Goal: Task Accomplishment & Management: Use online tool/utility

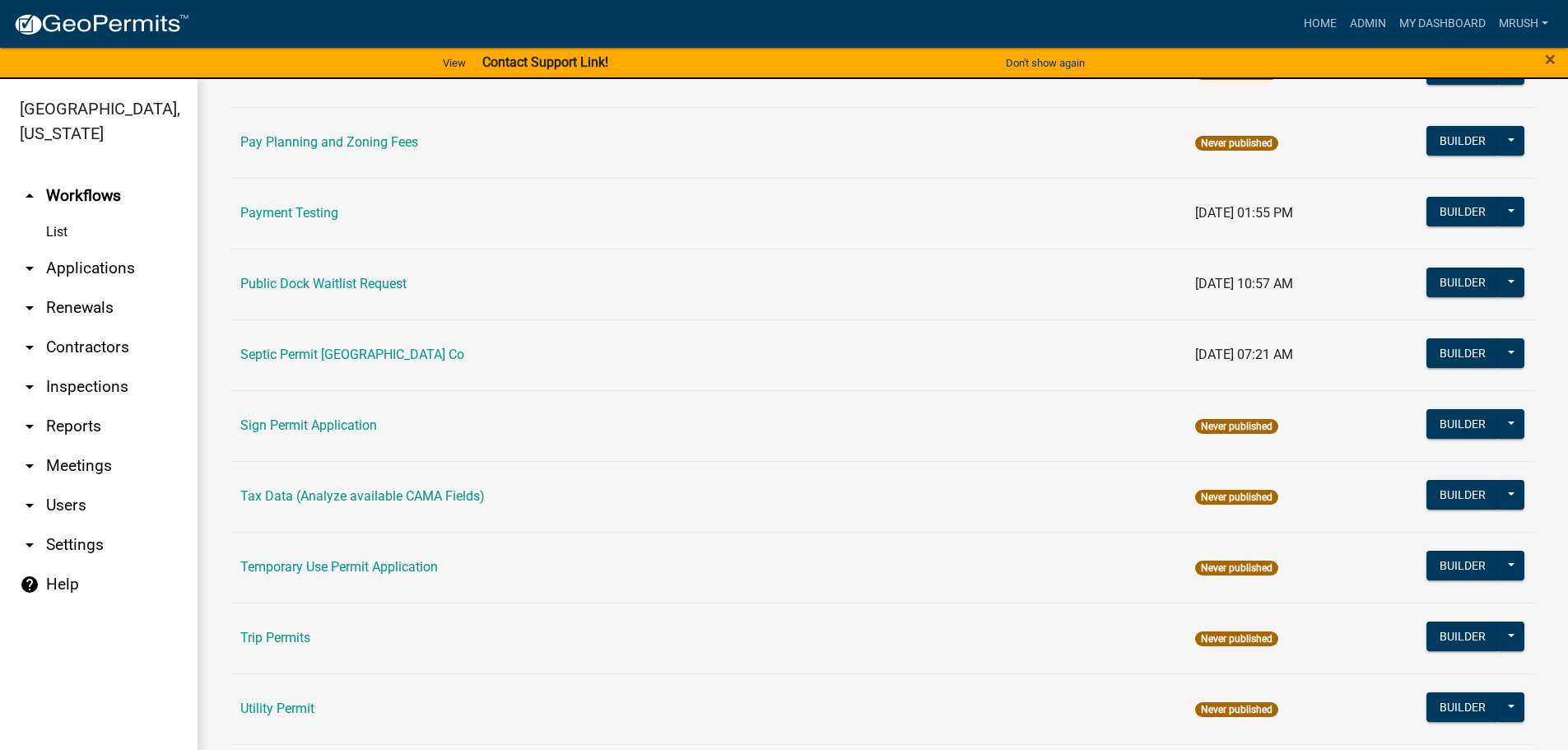
scroll to position [796, 0]
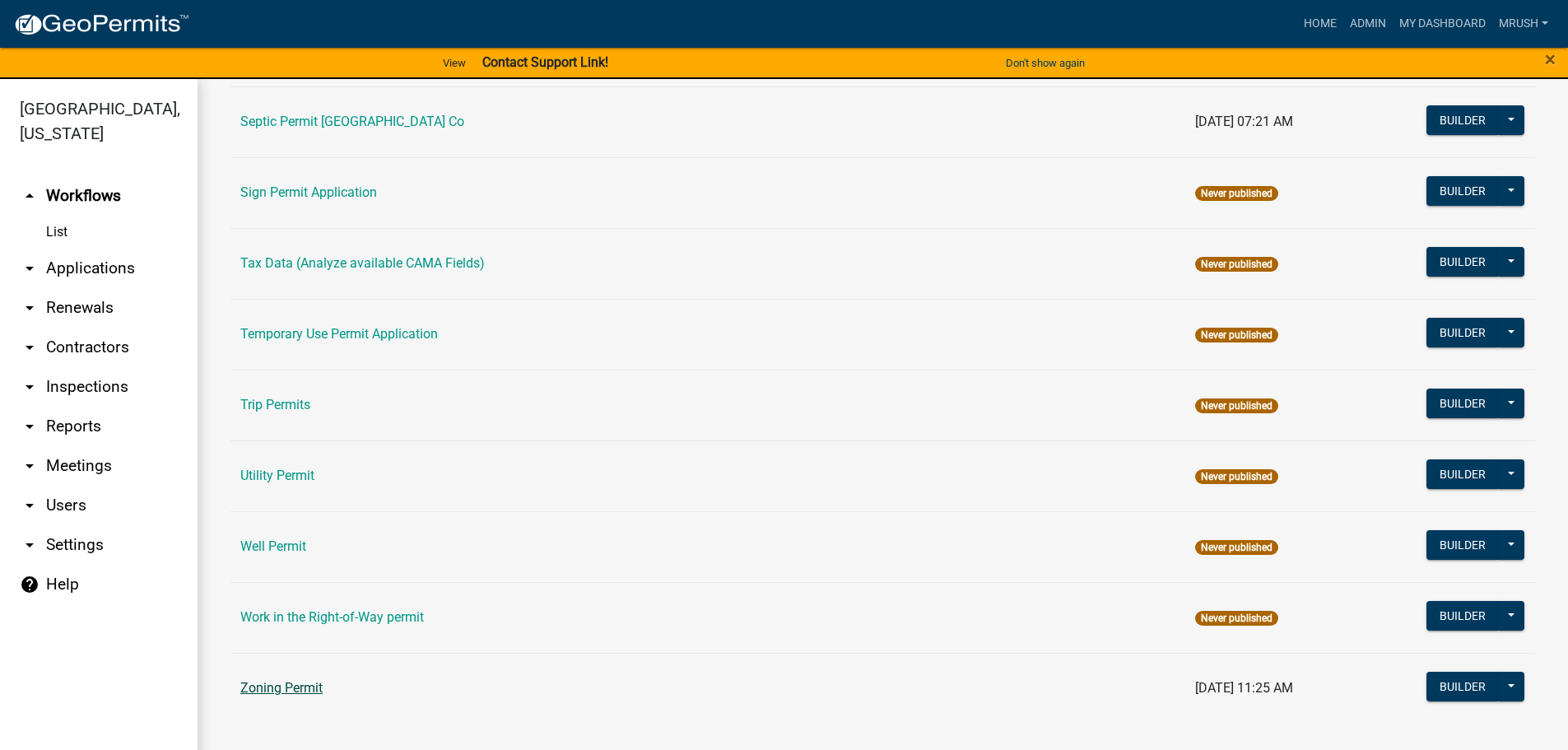
click at [255, 689] on link "Zoning Permit" at bounding box center [281, 688] width 83 height 16
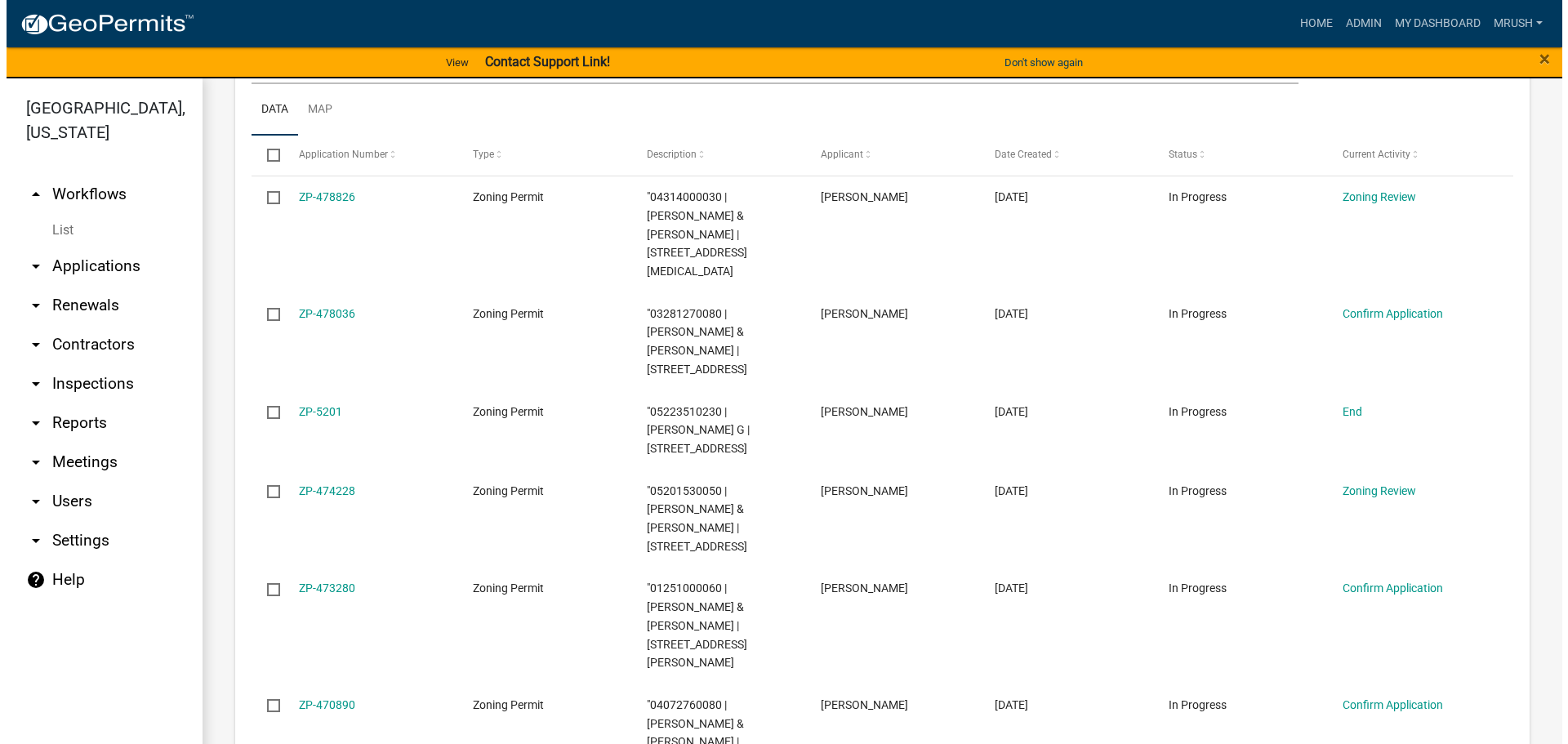
scroll to position [465, 0]
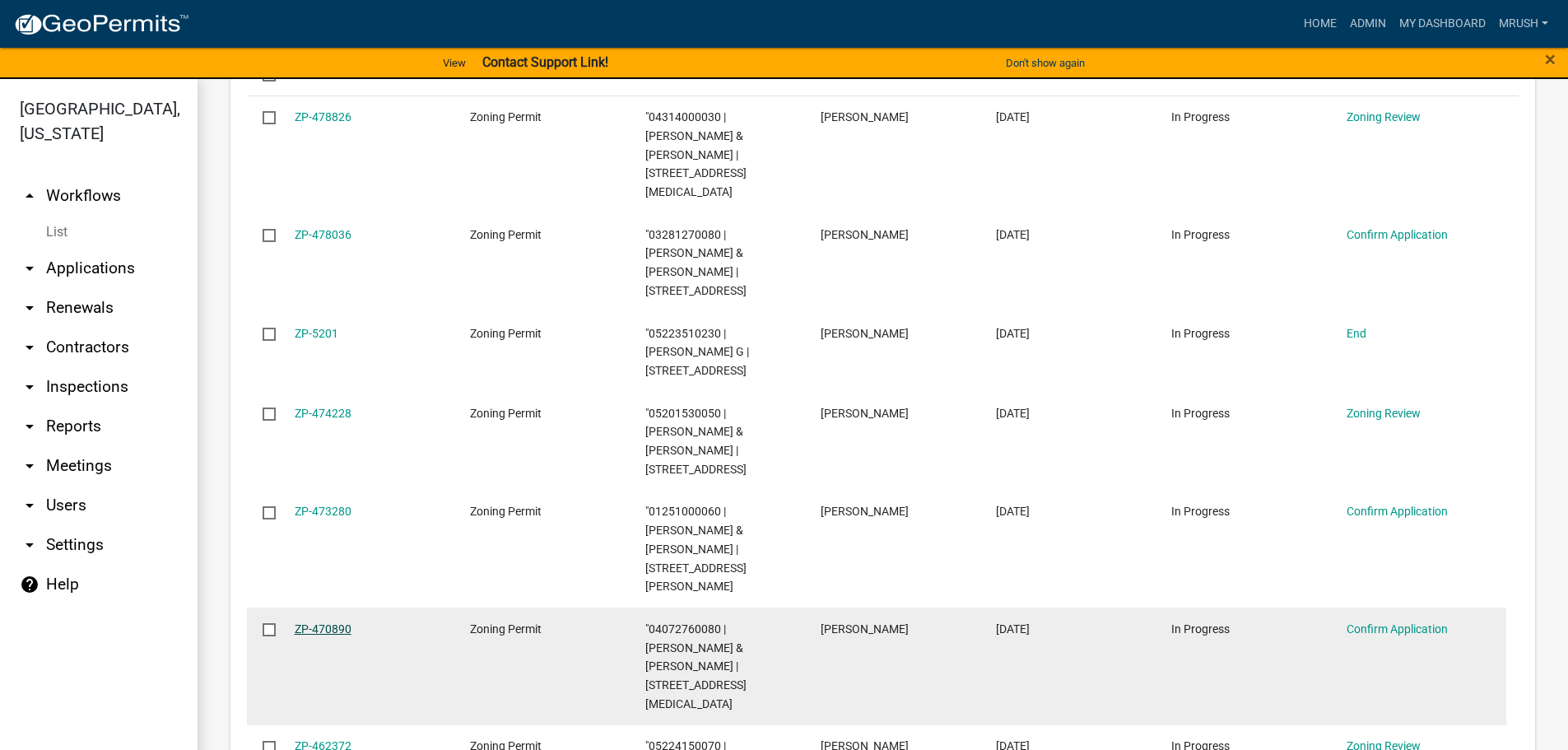
click at [338, 622] on link "ZP-470890" at bounding box center [324, 629] width 57 height 13
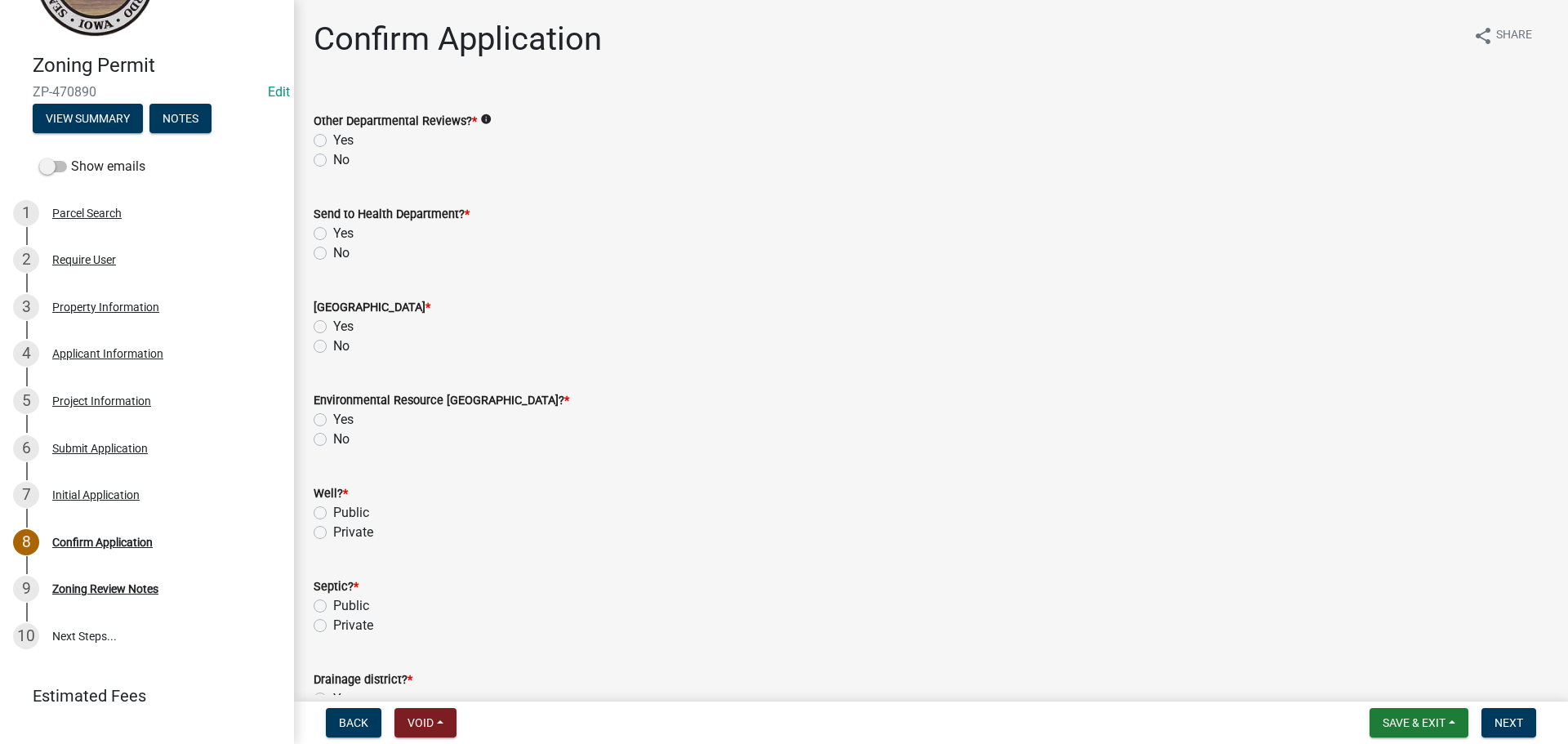
scroll to position [170, 0]
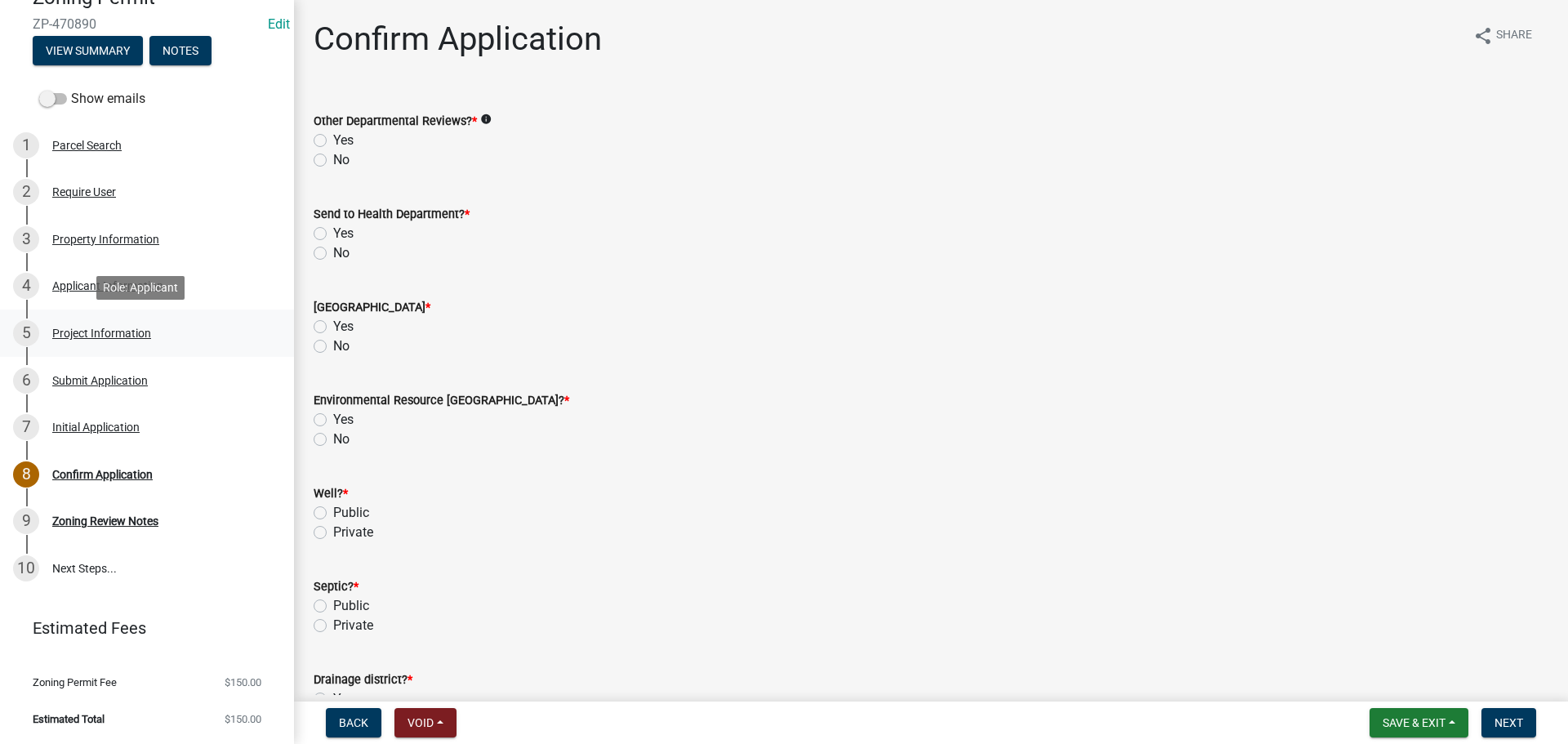
click at [112, 334] on div "Project Information" at bounding box center [101, 333] width 99 height 12
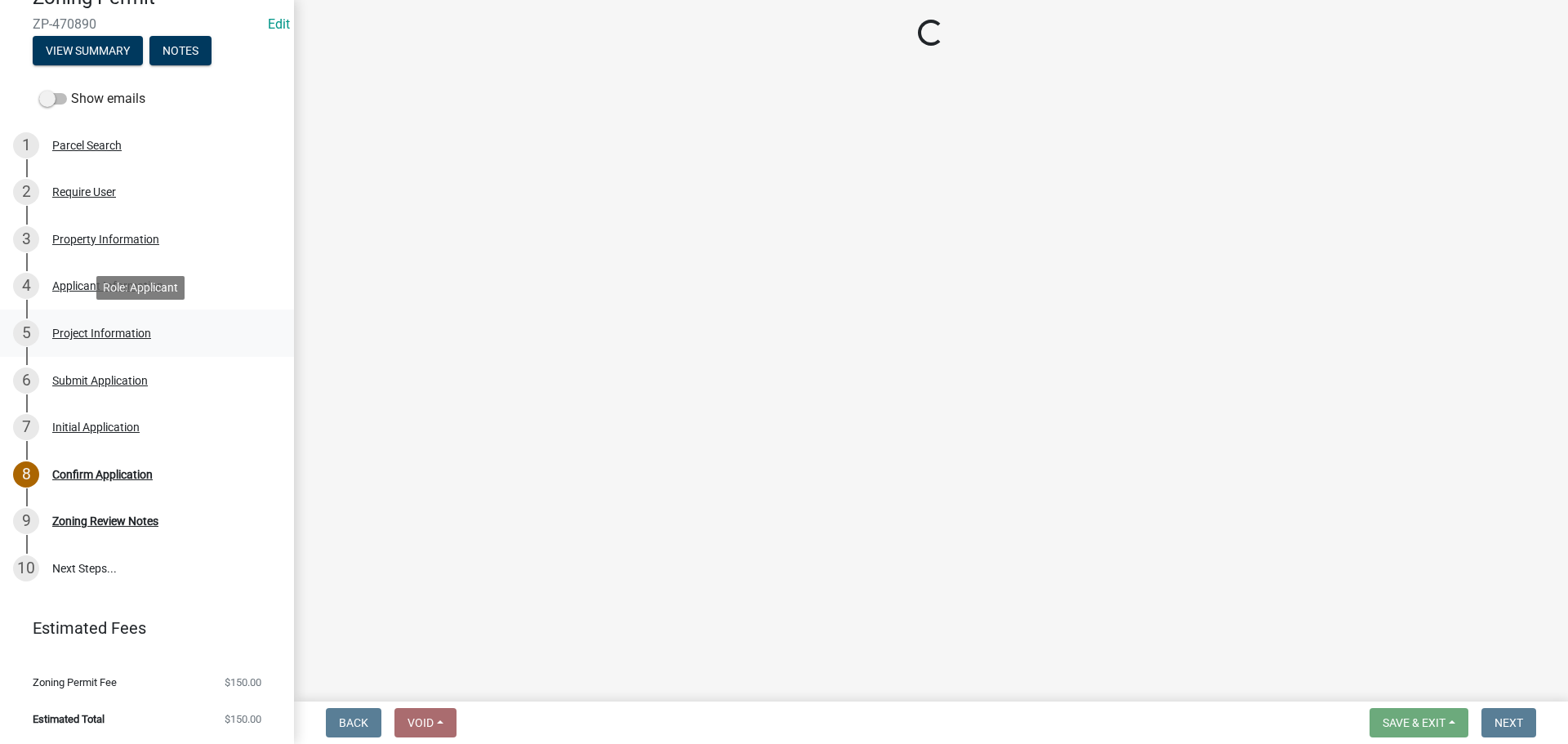
select select "c33da19a-5b3e-4f51-a669-d4d436de7689"
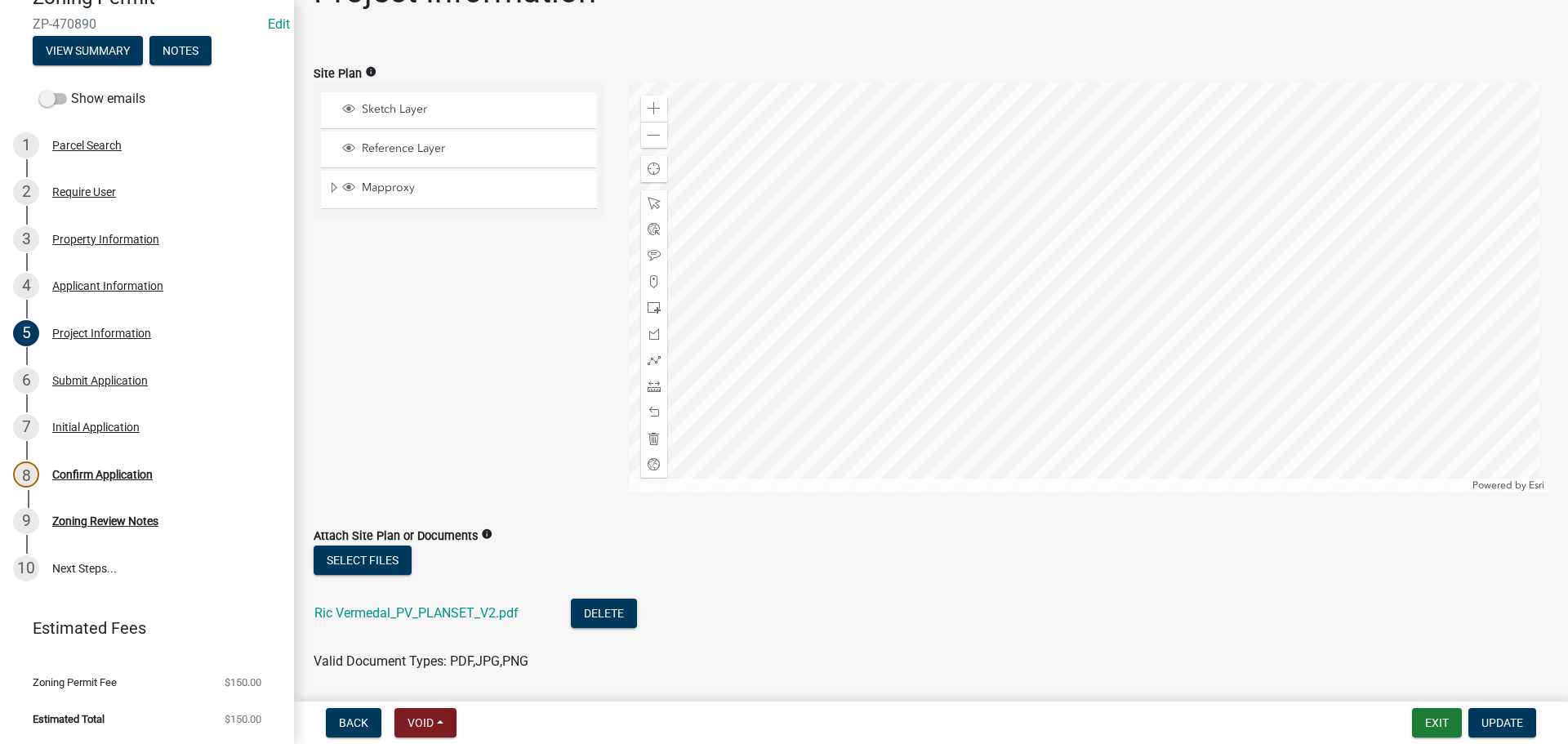
scroll to position [0, 0]
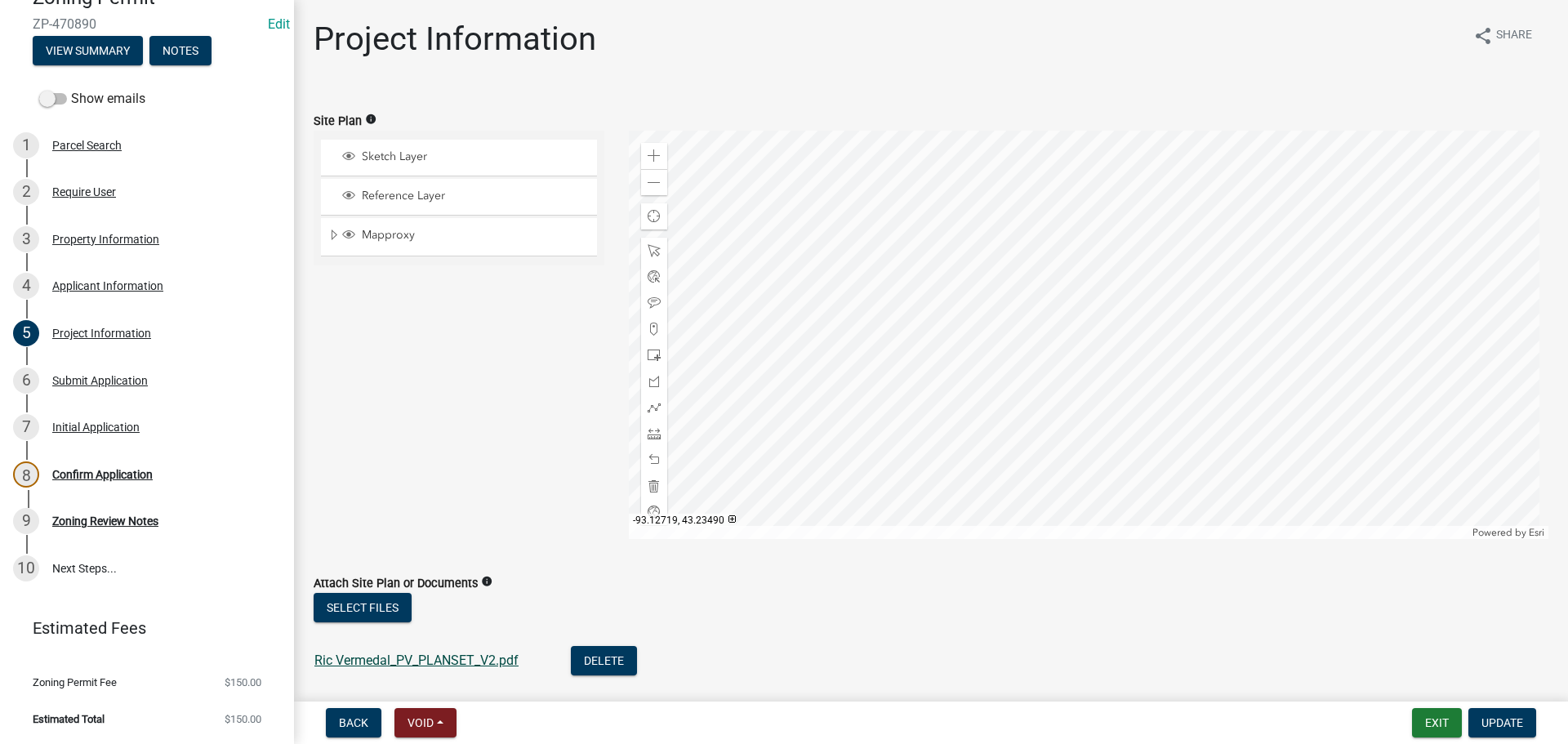
click at [362, 659] on link "Ric Vermedal_PV_PLANSET_V2.pdf" at bounding box center [417, 659] width 204 height 16
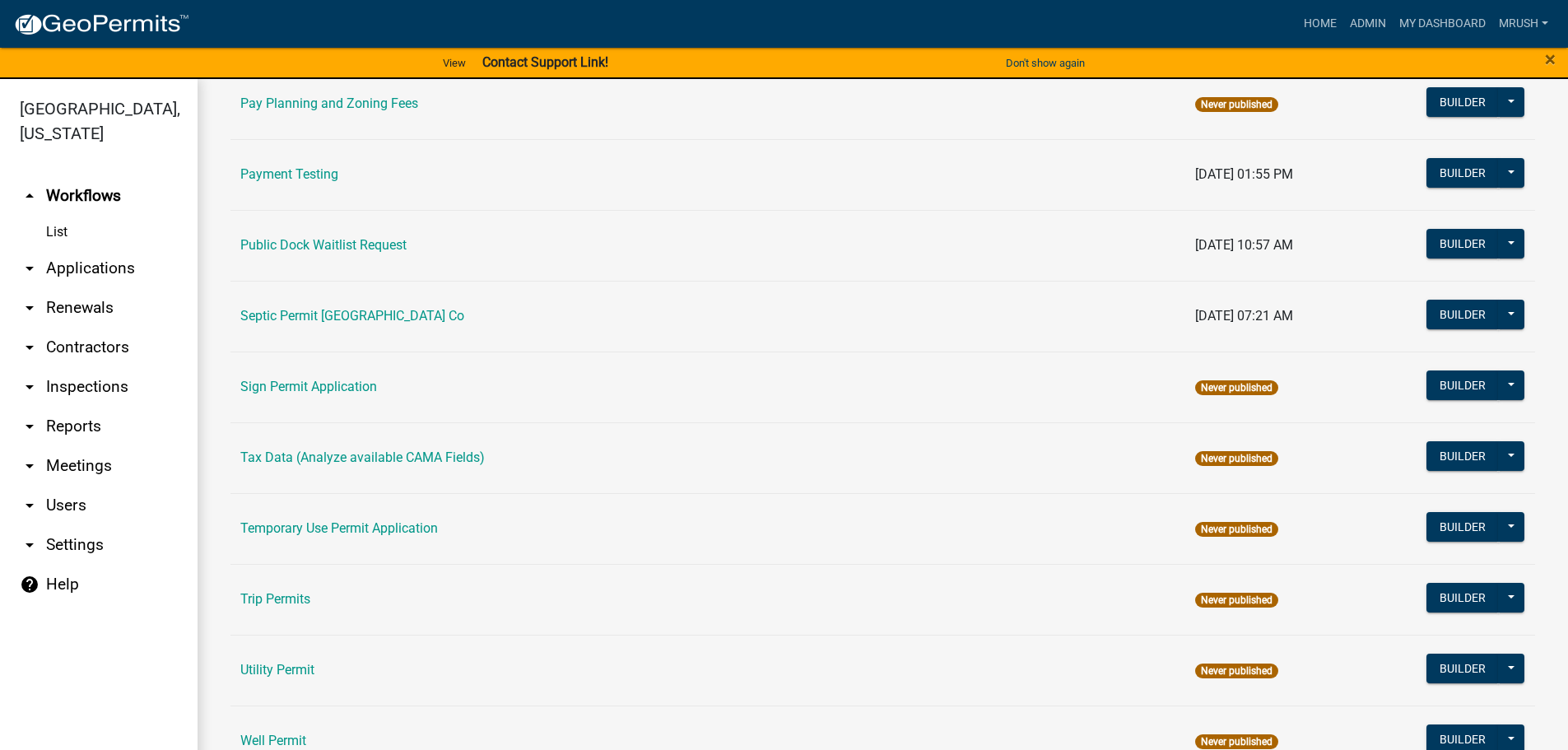
scroll to position [796, 0]
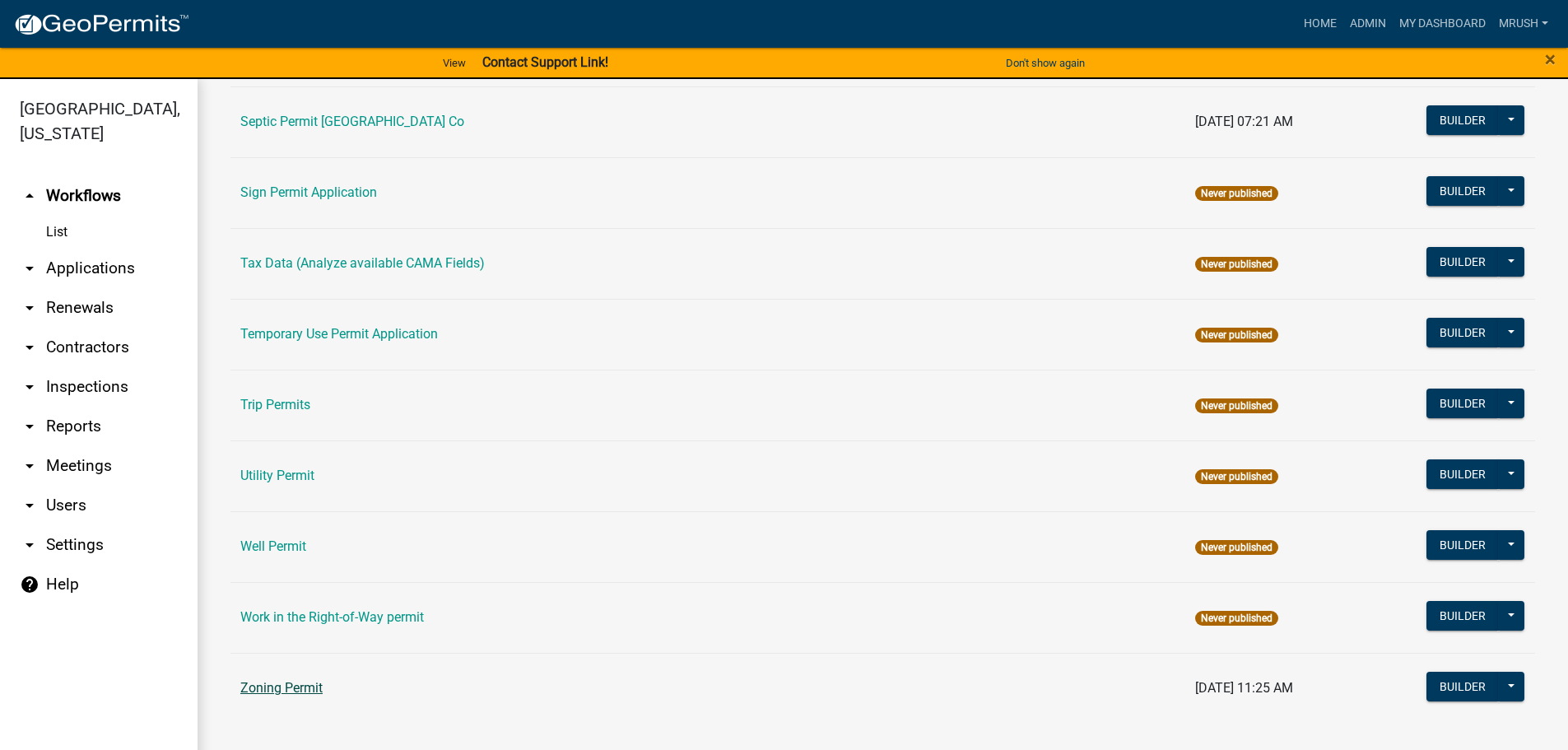
click at [278, 688] on link "Zoning Permit" at bounding box center [281, 688] width 83 height 16
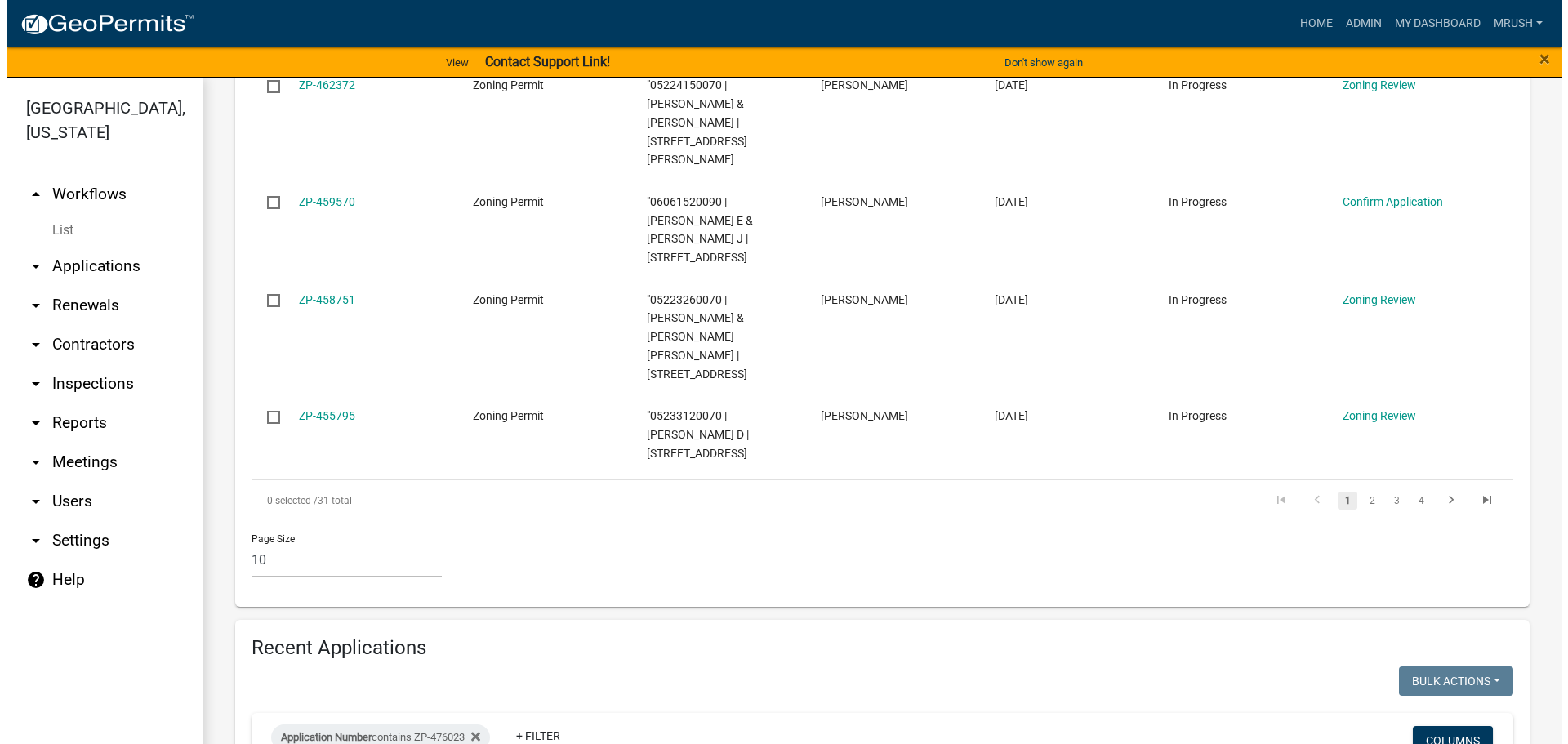
scroll to position [1220, 0]
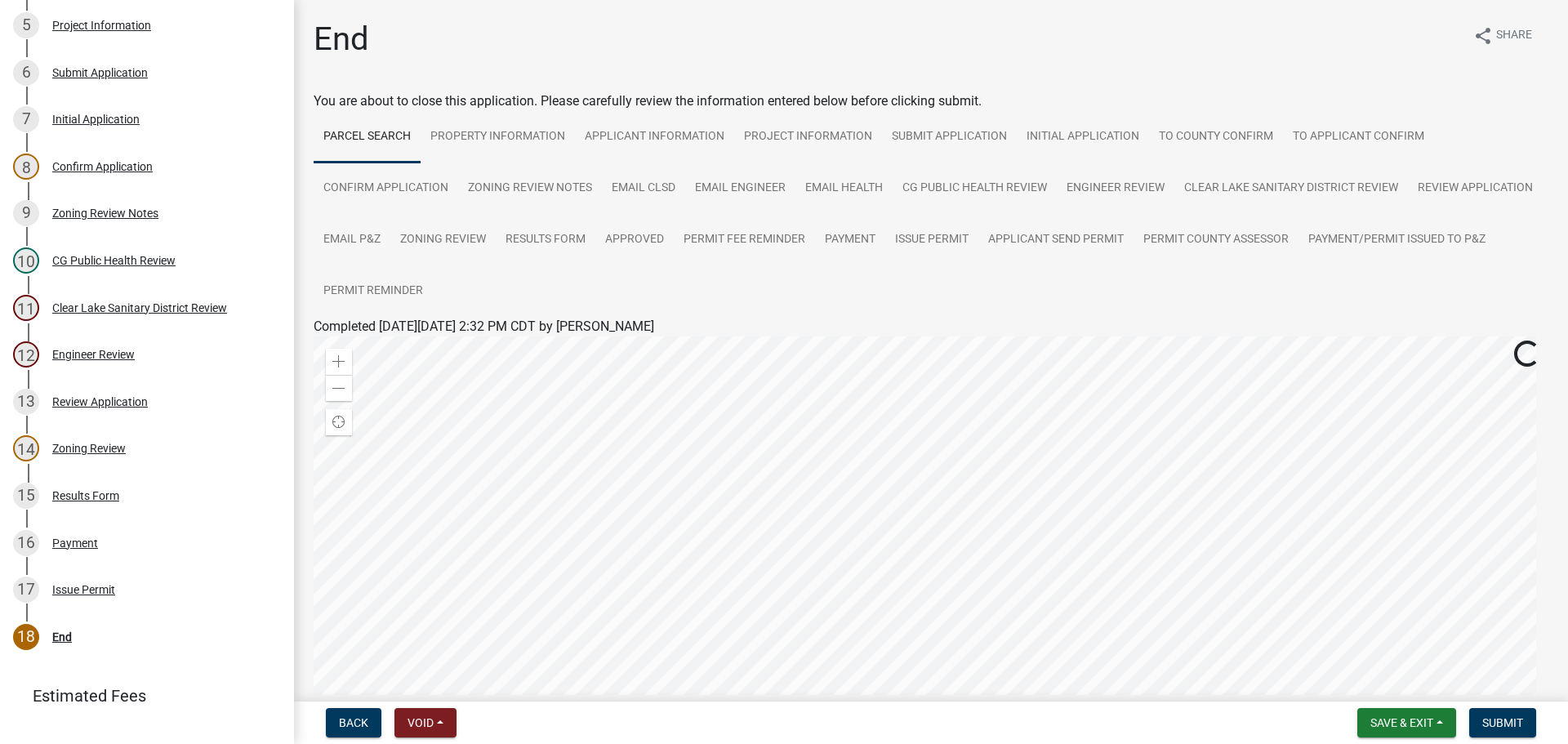
scroll to position [537, 0]
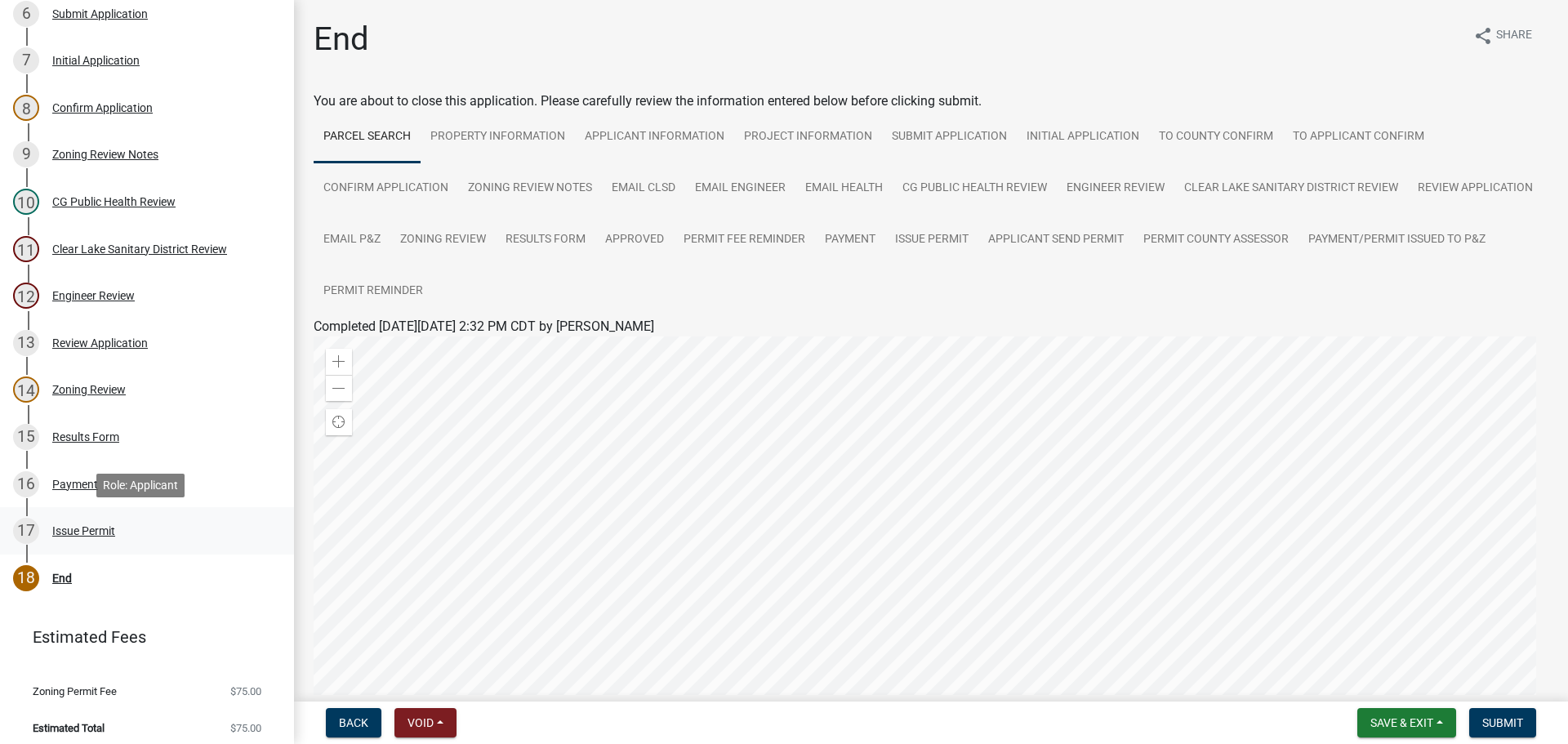
click at [87, 527] on div "Issue Permit" at bounding box center [83, 531] width 63 height 12
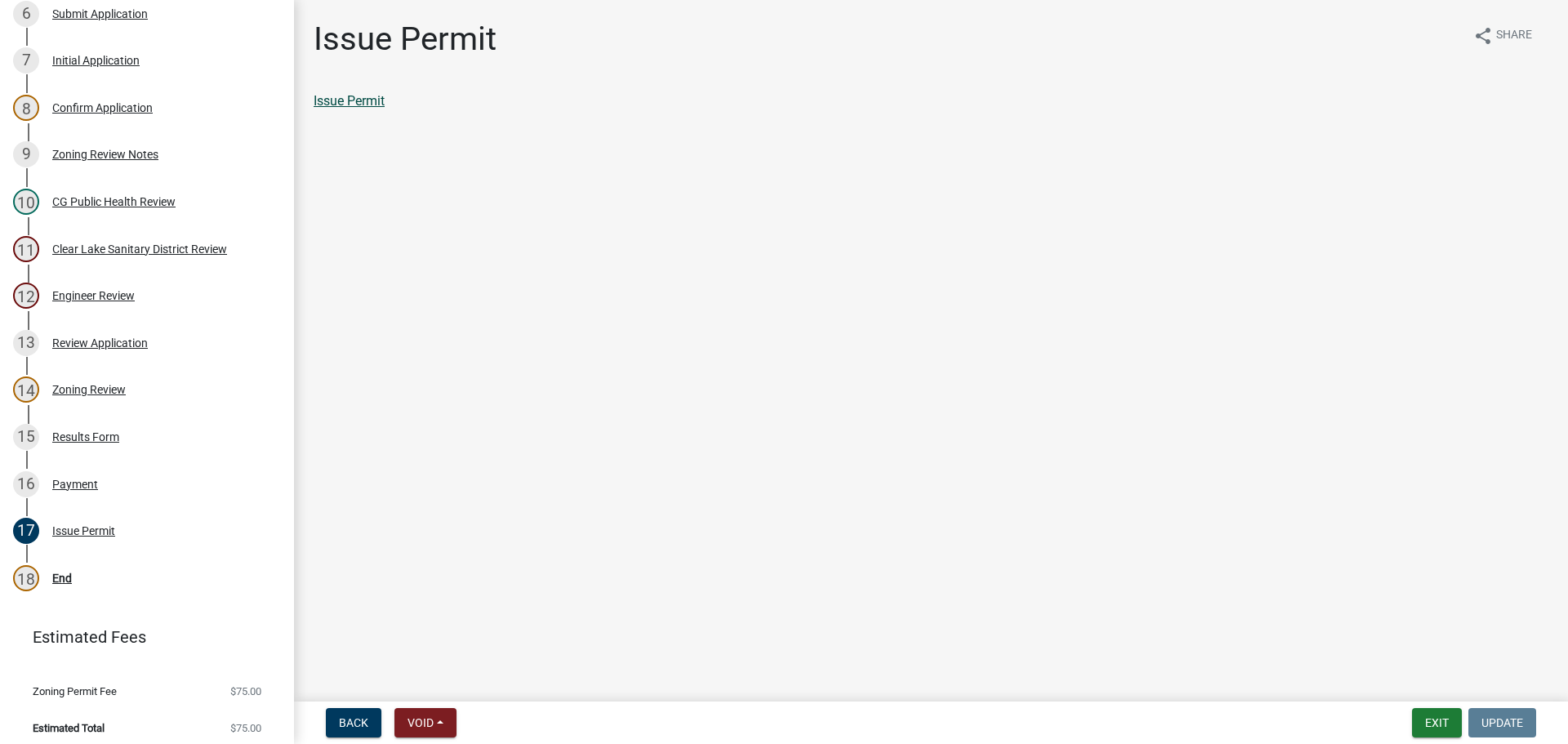
click at [379, 98] on link "Issue Permit" at bounding box center [349, 100] width 71 height 16
click at [59, 575] on div "End" at bounding box center [61, 578] width 19 height 12
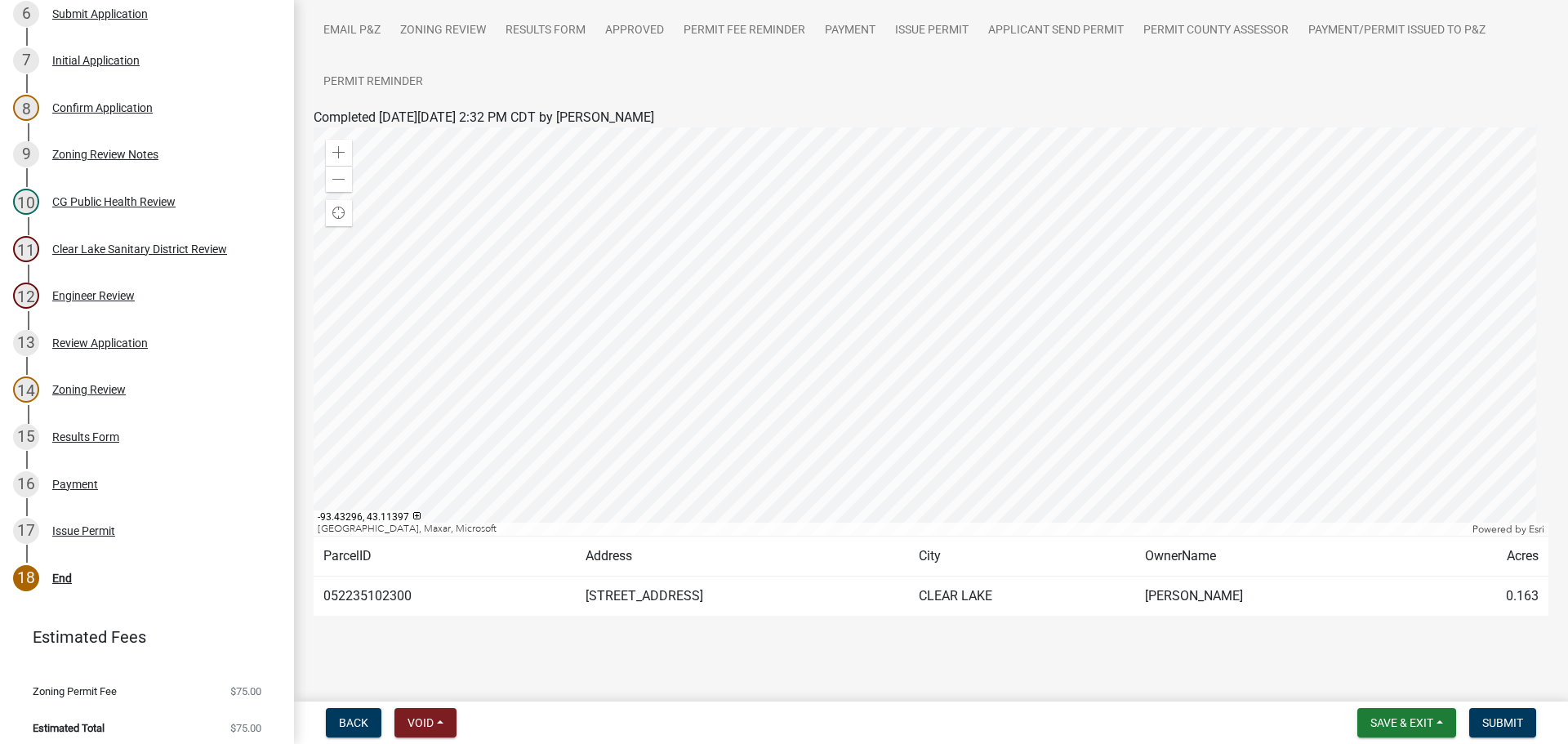
scroll to position [226, 0]
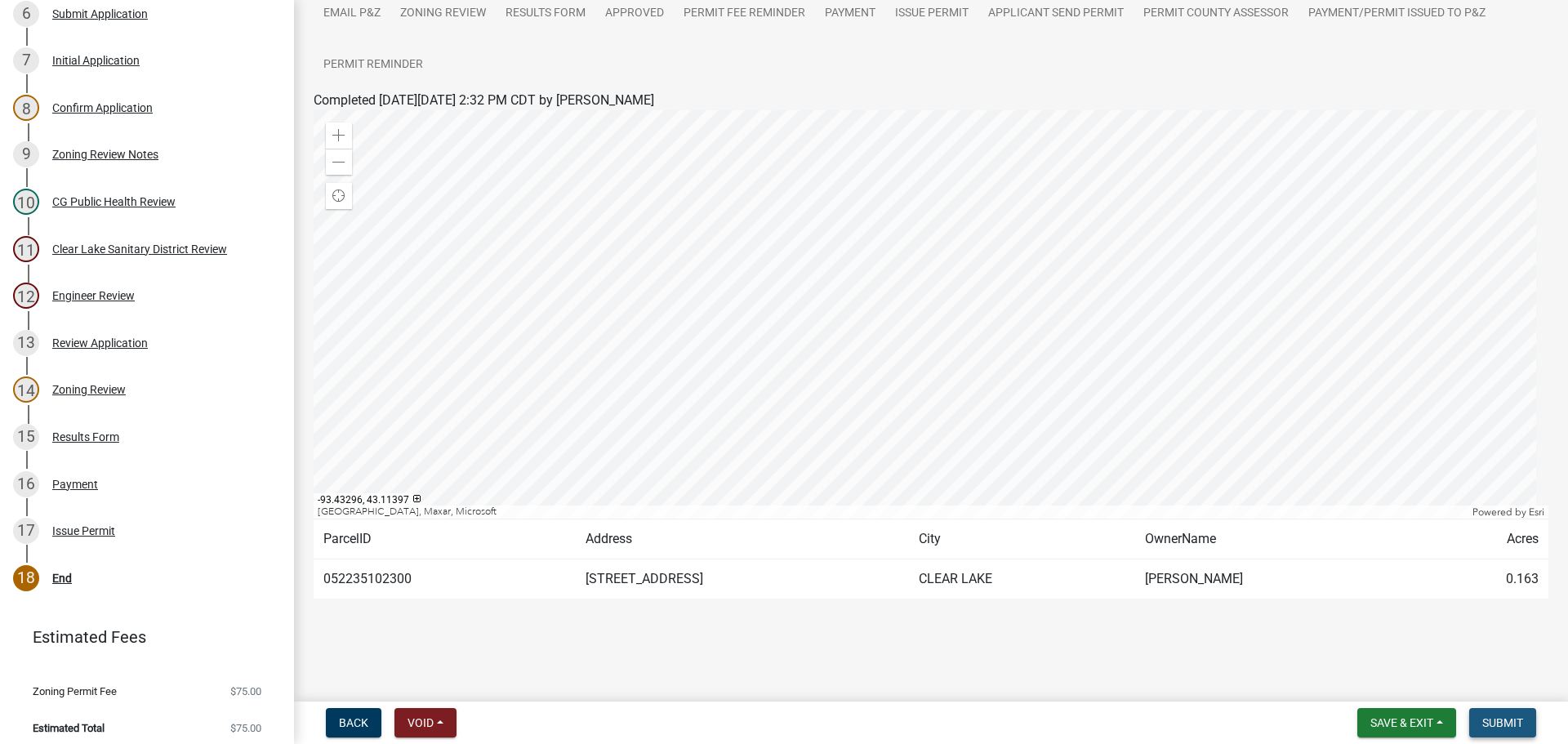
click at [1514, 720] on span "Submit" at bounding box center [1502, 722] width 41 height 13
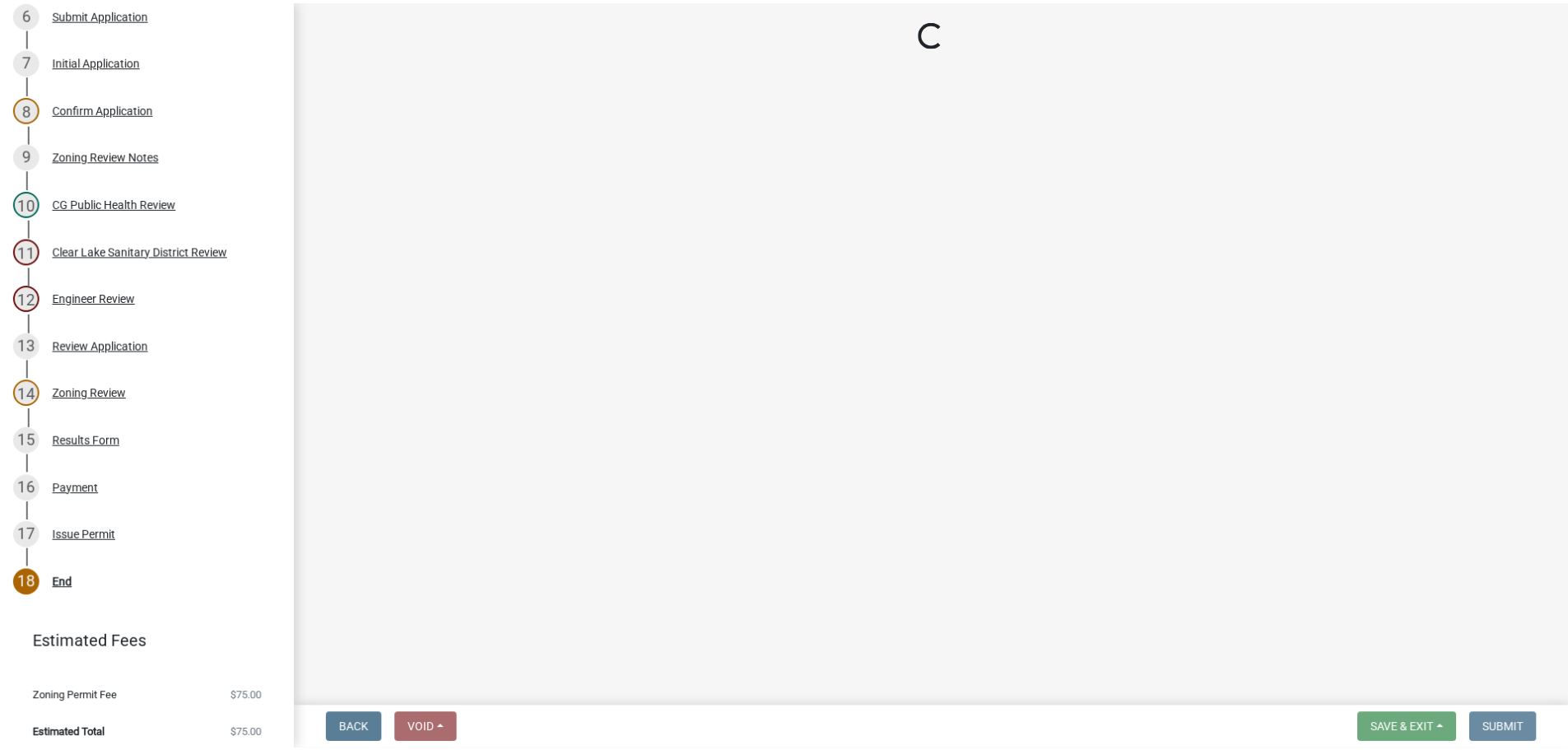
scroll to position [0, 0]
